Goal: Information Seeking & Learning: Find specific fact

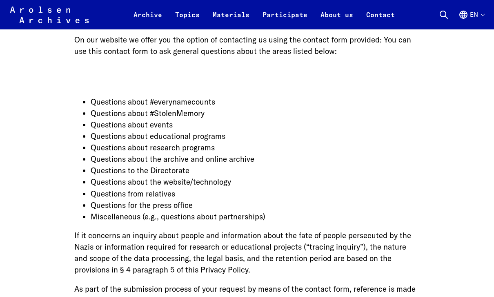
scroll to position [2789, 0]
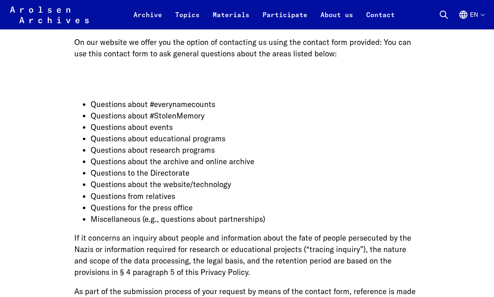
click at [186, 13] on link "Topics" at bounding box center [188, 20] width 38 height 20
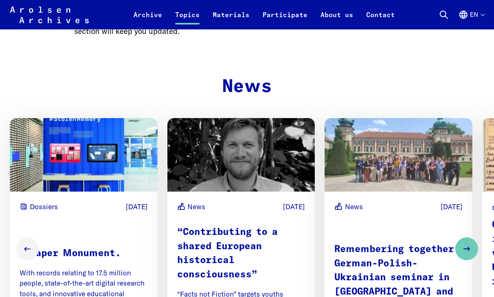
scroll to position [406, 0]
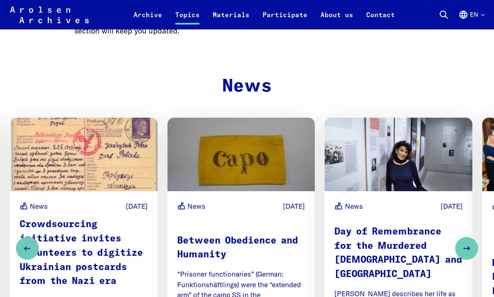
click at [152, 18] on link "Archive" at bounding box center [148, 20] width 42 height 20
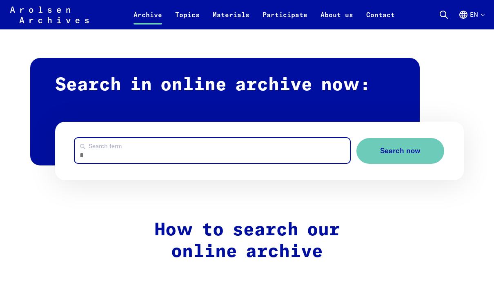
click at [225, 150] on input "Search term" at bounding box center [212, 150] width 275 height 25
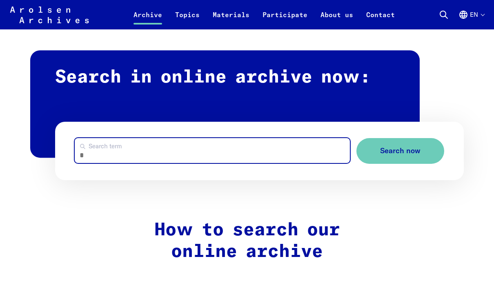
scroll to position [449, 0]
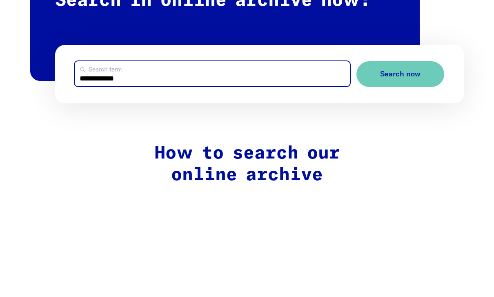
type input "**********"
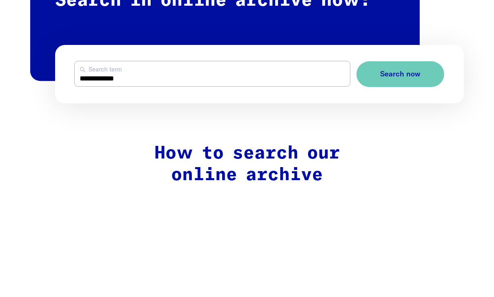
click at [409, 138] on button "Search now" at bounding box center [400, 151] width 88 height 26
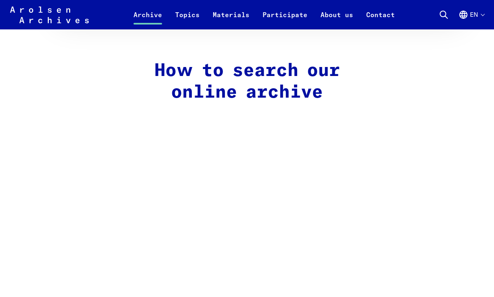
scroll to position [586, 0]
